Goal: Information Seeking & Learning: Understand process/instructions

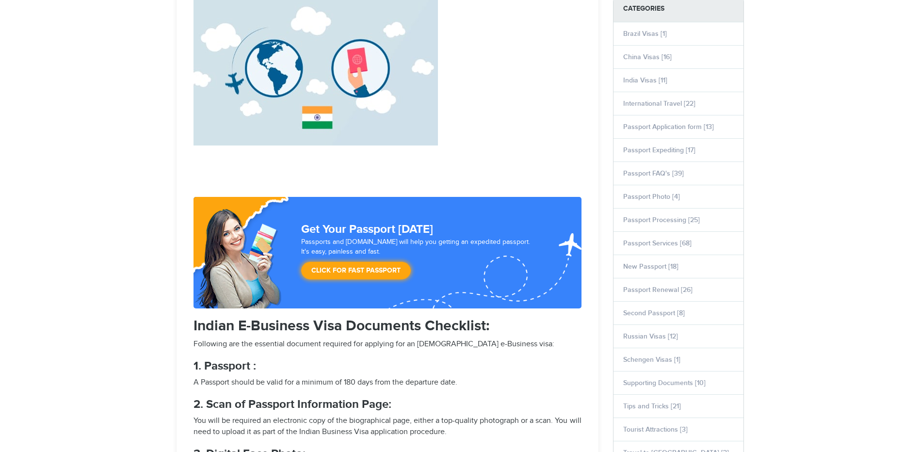
scroll to position [485, 0]
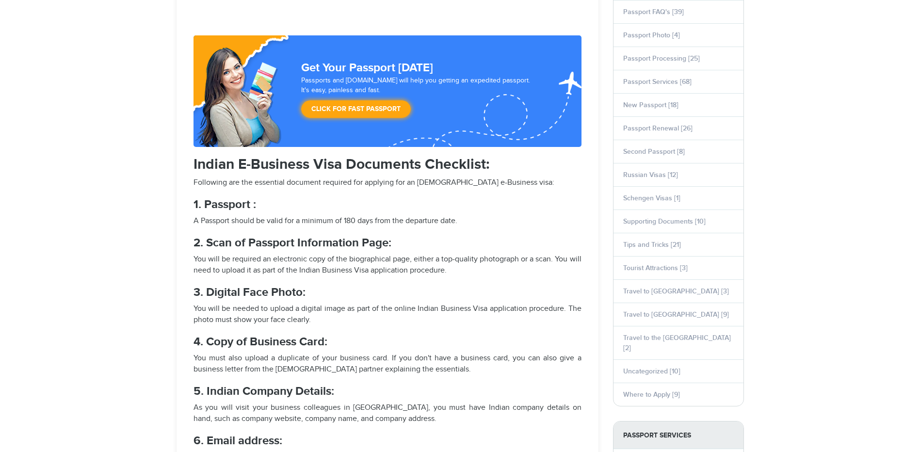
select select "**********"
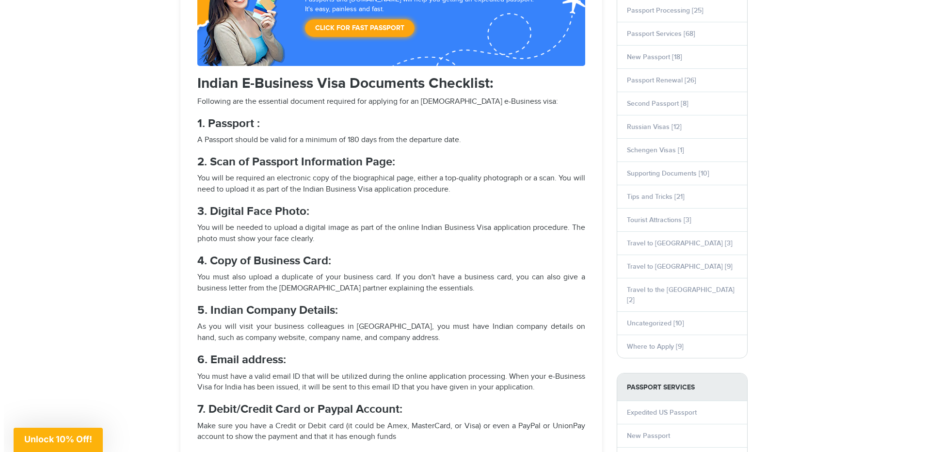
scroll to position [647, 0]
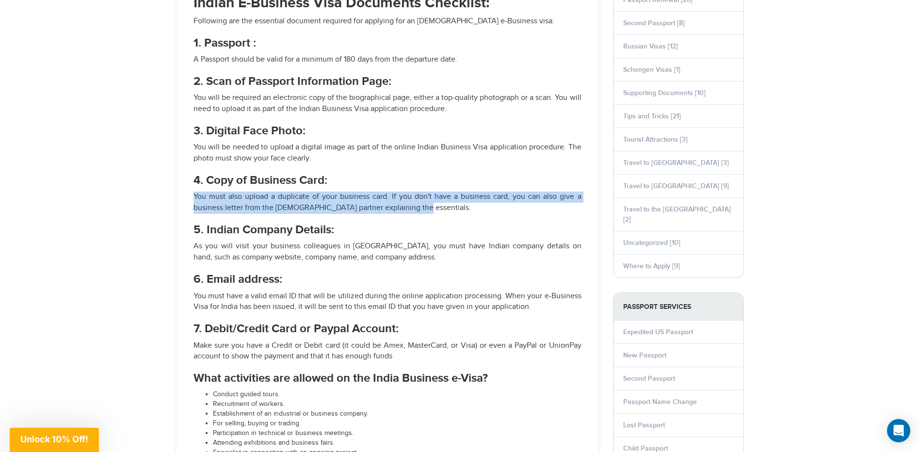
drag, startPoint x: 194, startPoint y: 195, endPoint x: 434, endPoint y: 208, distance: 239.9
click at [434, 208] on p "You must also upload a duplicate of your business card. If you don't have a bus…" at bounding box center [388, 203] width 388 height 22
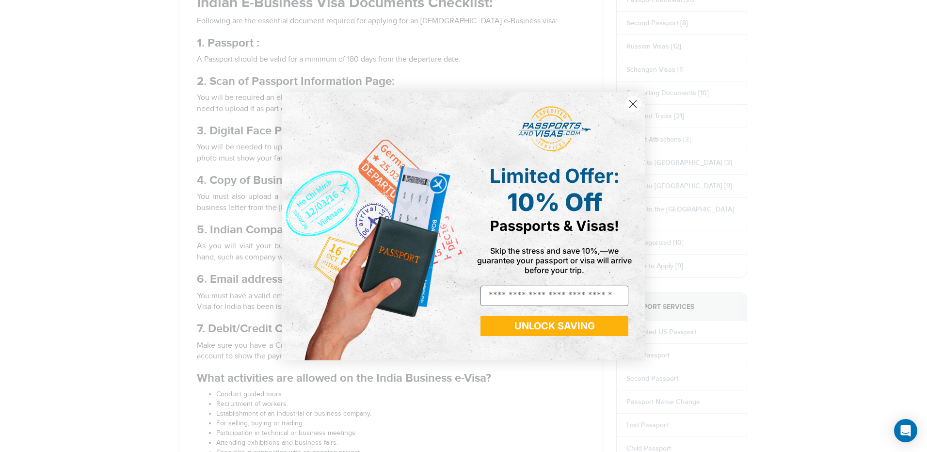
drag, startPoint x: 640, startPoint y: 100, endPoint x: 490, endPoint y: 100, distance: 149.9
click at [640, 100] on circle "Close dialog" at bounding box center [633, 104] width 16 height 16
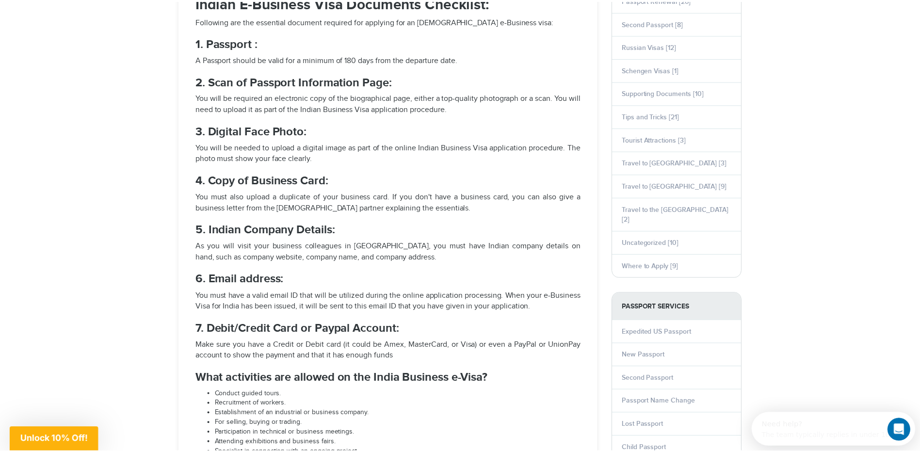
scroll to position [0, 0]
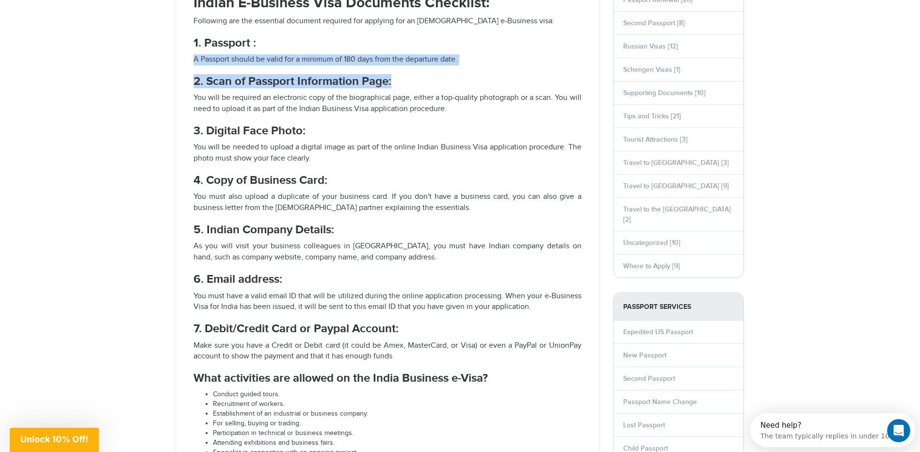
drag, startPoint x: 474, startPoint y: 65, endPoint x: 175, endPoint y: 59, distance: 299.3
click at [175, 59] on div "Necessary requirements of Indian Business Visa application Updated on [DATE] In…" at bounding box center [387, 243] width 437 height 1544
drag, startPoint x: 175, startPoint y: 59, endPoint x: 182, endPoint y: 58, distance: 7.3
click at [181, 58] on article "Necessary requirements of Indian Business Visa application Updated on [DATE] In…" at bounding box center [388, 20] width 422 height 1099
drag, startPoint x: 189, startPoint y: 58, endPoint x: 493, endPoint y: 61, distance: 304.1
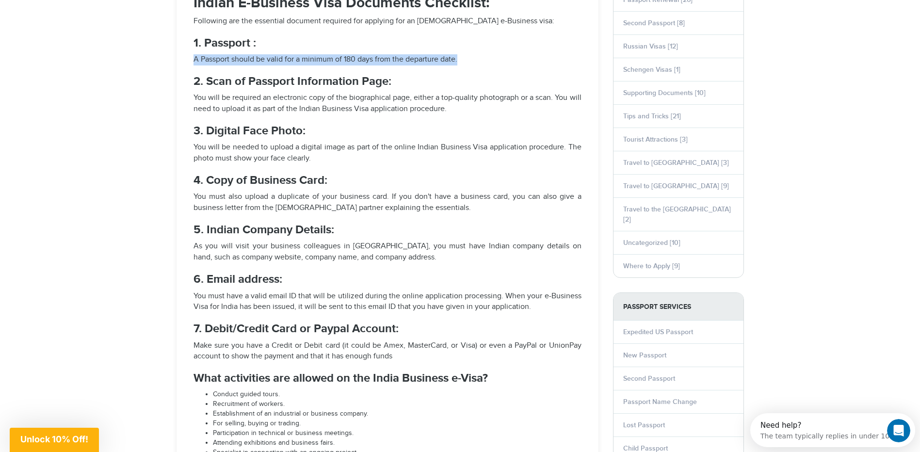
click at [493, 61] on div "f you intend to travel to [GEOGRAPHIC_DATA] and your purpose for travel is trad…" at bounding box center [387, 53] width 403 height 1024
copy p "A Passport should be valid for a minimum of 180 days from the departure date."
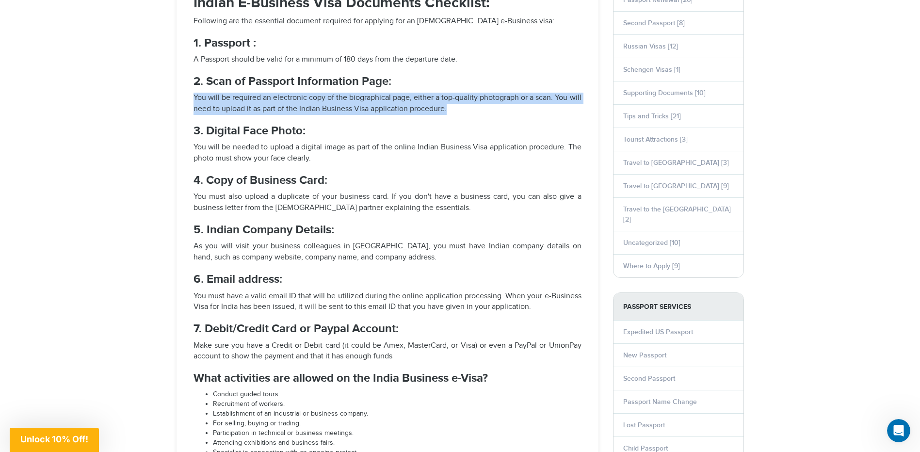
drag, startPoint x: 192, startPoint y: 95, endPoint x: 502, endPoint y: 110, distance: 310.8
click at [502, 110] on div "f you intend to travel to [GEOGRAPHIC_DATA] and your purpose for travel is trad…" at bounding box center [387, 53] width 403 height 1024
copy p "You will be required an electronic copy of the biographical page, either a top-…"
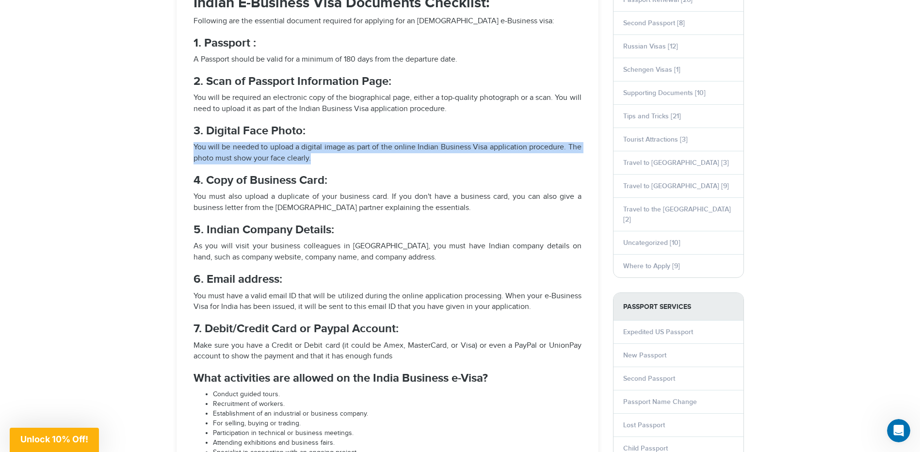
drag, startPoint x: 293, startPoint y: 157, endPoint x: 188, endPoint y: 149, distance: 105.5
click at [188, 149] on div "f you intend to travel to [GEOGRAPHIC_DATA] and your purpose for travel is trad…" at bounding box center [387, 53] width 403 height 1024
copy p "You will be needed to upload a digital image as part of the online Indian Busin…"
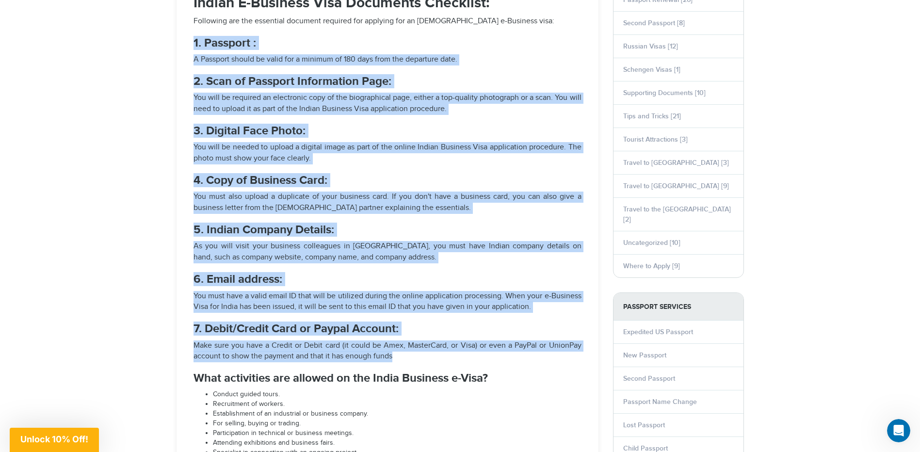
drag, startPoint x: 187, startPoint y: 45, endPoint x: 432, endPoint y: 359, distance: 398.1
click at [432, 359] on div "f you intend to travel to [GEOGRAPHIC_DATA] and your purpose for travel is trad…" at bounding box center [387, 53] width 403 height 1024
copy div "9. Loremips : D Sitametc adipis el seddo eiu t incidid ut 949 labo etdo mag ali…"
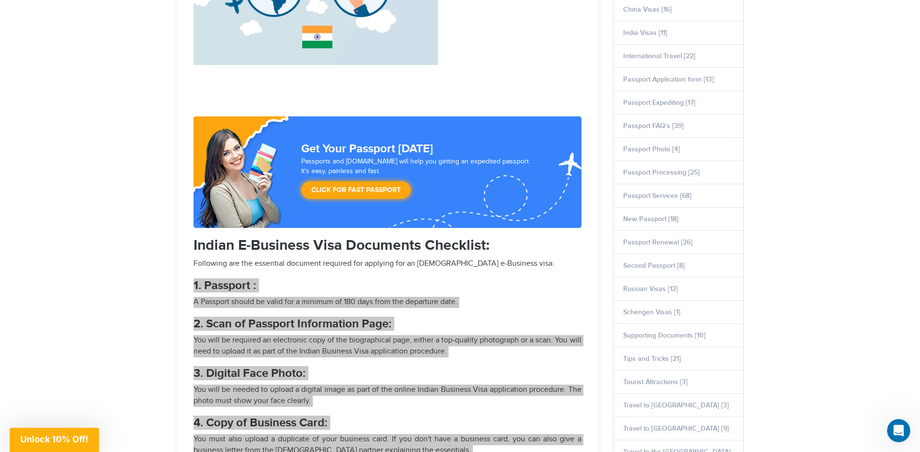
scroll to position [324, 0]
